Goal: Task Accomplishment & Management: Manage account settings

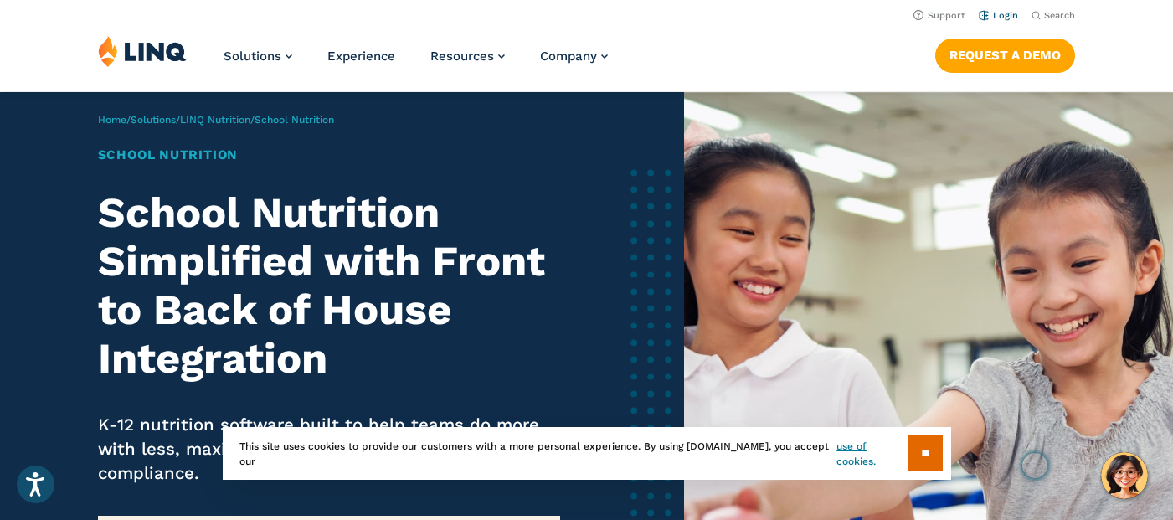
click at [999, 18] on link "Login" at bounding box center [998, 15] width 39 height 11
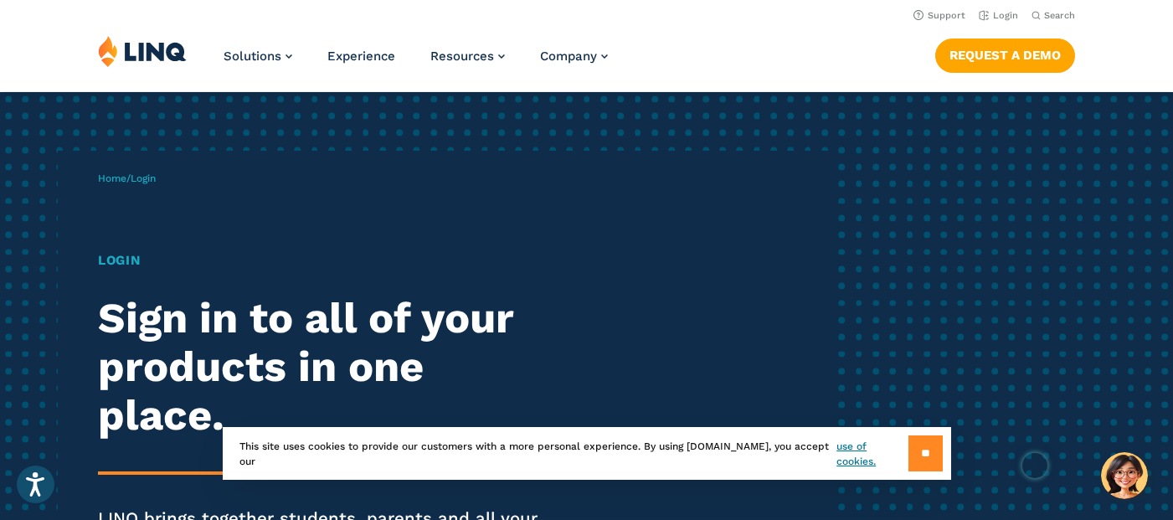
click at [922, 444] on input "**" at bounding box center [925, 453] width 34 height 36
